Goal: Task Accomplishment & Management: Manage account settings

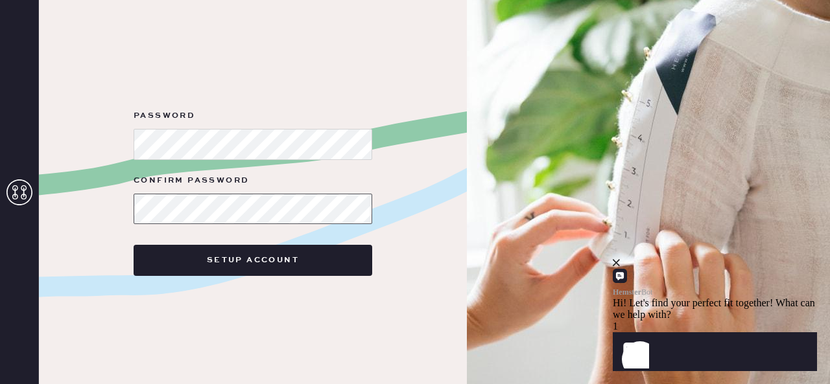
click at [134, 245] on button "Setup Account" at bounding box center [253, 260] width 239 height 31
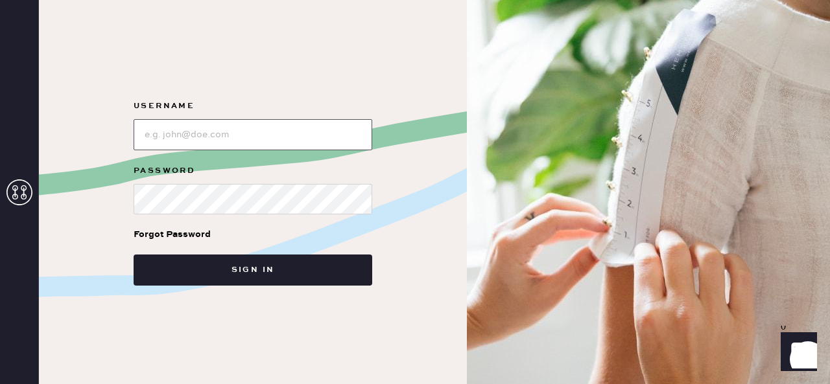
click at [263, 144] on input "loginName" at bounding box center [253, 134] width 239 height 31
type input "[PERSON_NAME][EMAIL_ADDRESS][DOMAIN_NAME]"
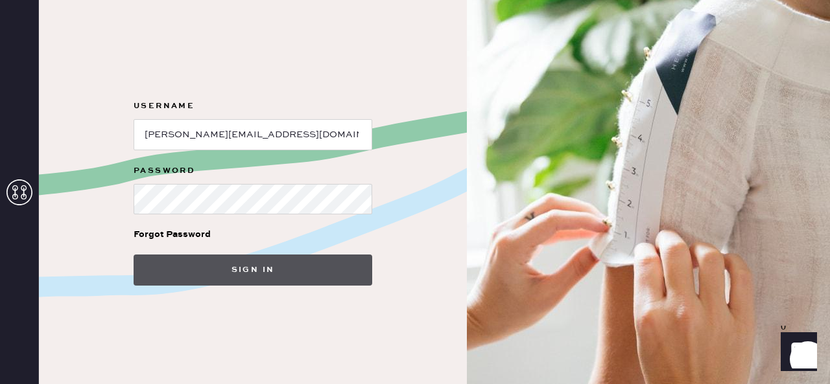
click at [270, 272] on button "Sign in" at bounding box center [253, 270] width 239 height 31
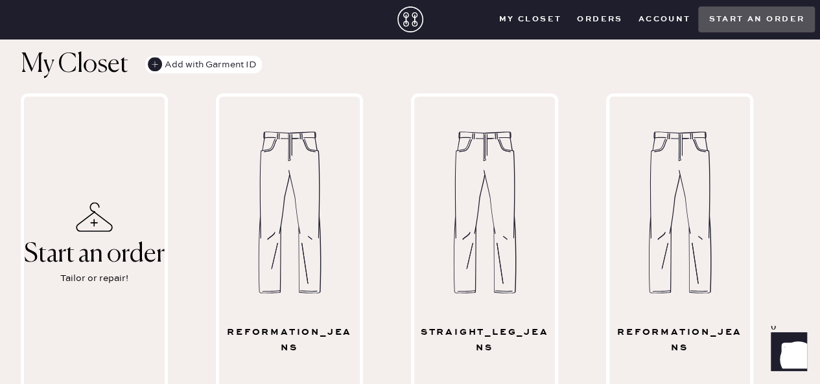
scroll to position [388, 0]
